Goal: Transaction & Acquisition: Purchase product/service

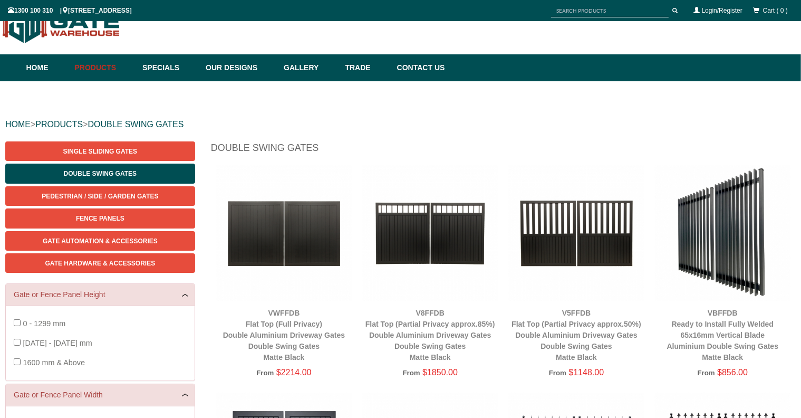
click at [283, 231] on img at bounding box center [284, 233] width 136 height 136
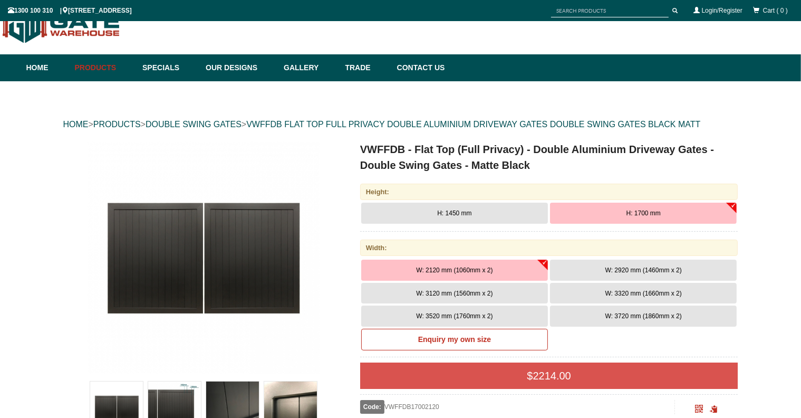
click at [477, 290] on span "W: 3120 mm (1560mm x 2)" at bounding box center [454, 293] width 76 height 7
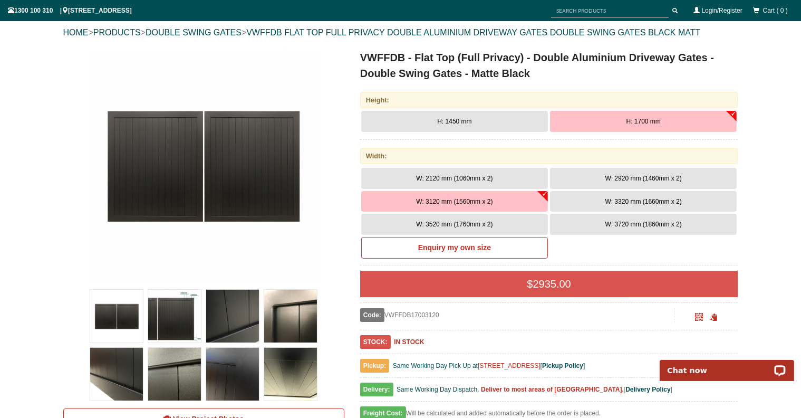
scroll to position [131, 0]
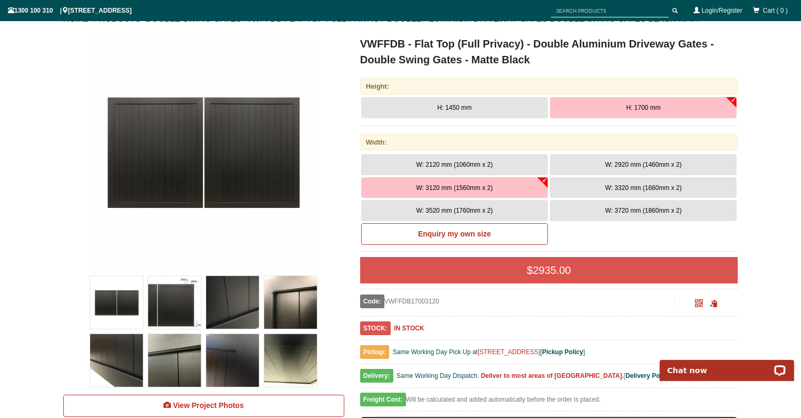
click at [134, 304] on img at bounding box center [116, 302] width 53 height 53
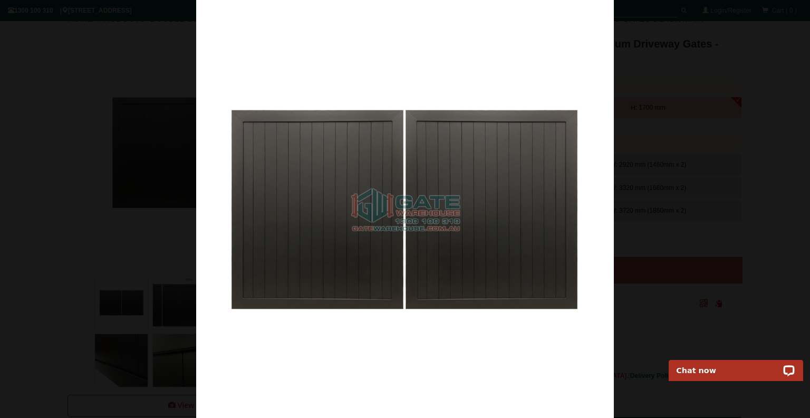
click at [162, 299] on div at bounding box center [405, 209] width 810 height 418
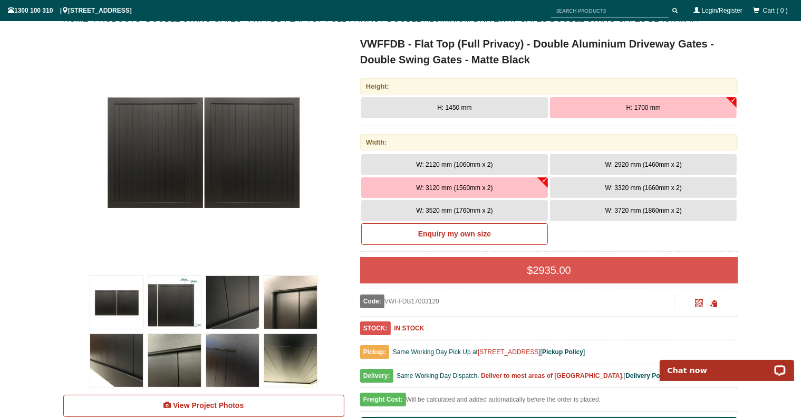
click at [162, 299] on img at bounding box center [174, 302] width 53 height 53
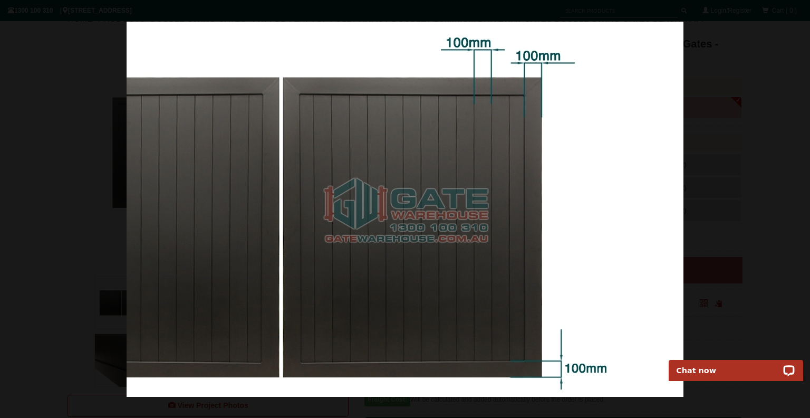
click at [785, 155] on div at bounding box center [405, 209] width 810 height 418
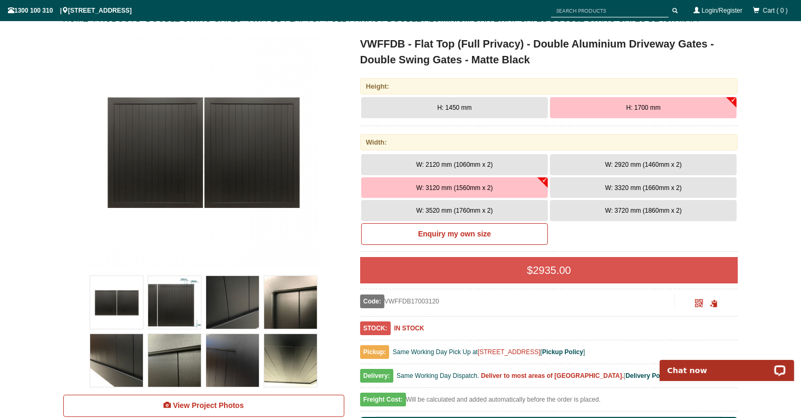
click at [642, 189] on span "W: 3320 mm (1660mm x 2)" at bounding box center [644, 187] width 76 height 7
